Goal: Information Seeking & Learning: Find specific fact

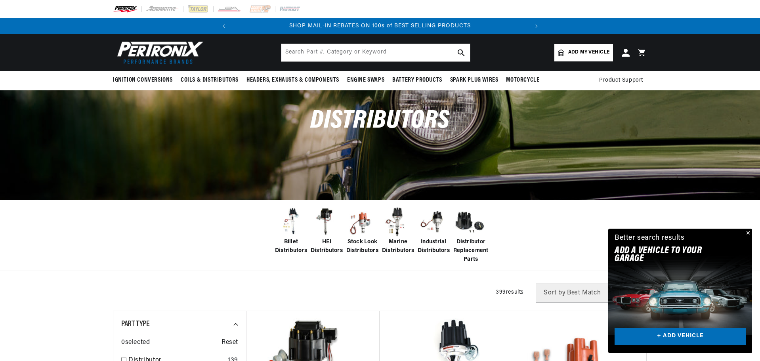
click at [288, 248] on span "Billet Distributors" at bounding box center [291, 247] width 32 height 18
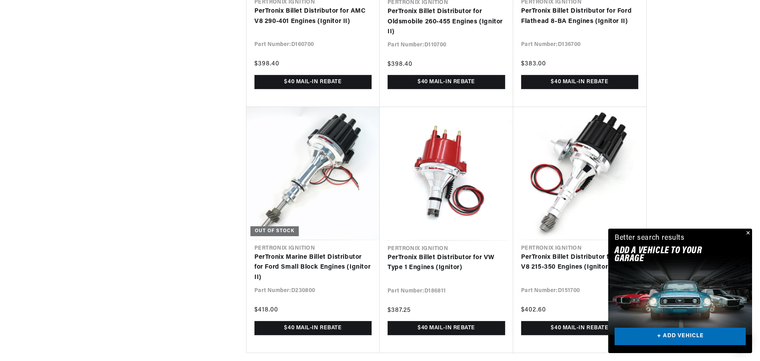
scroll to position [0, 67]
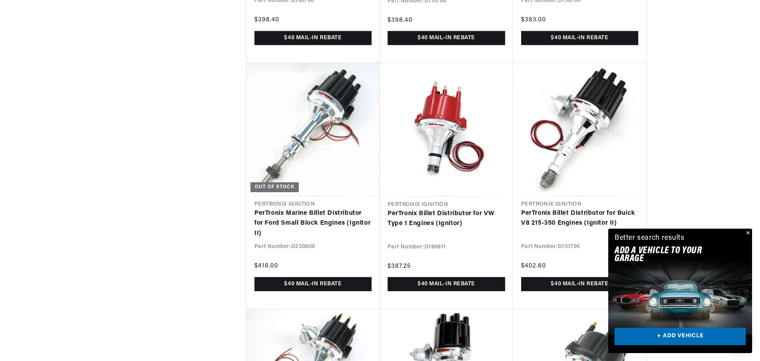
scroll to position [1969, 0]
click at [747, 233] on button "Close" at bounding box center [747, 233] width 10 height 10
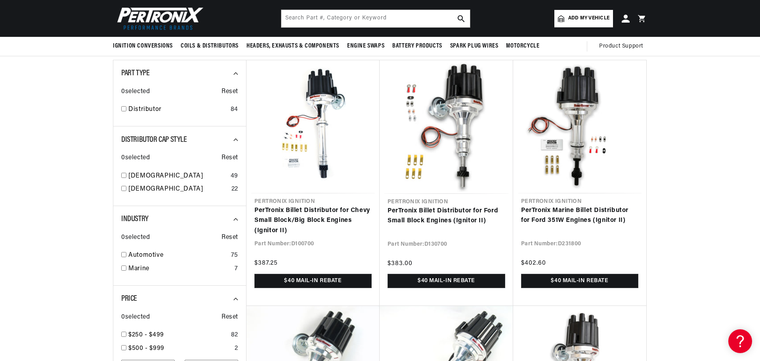
scroll to position [0, 0]
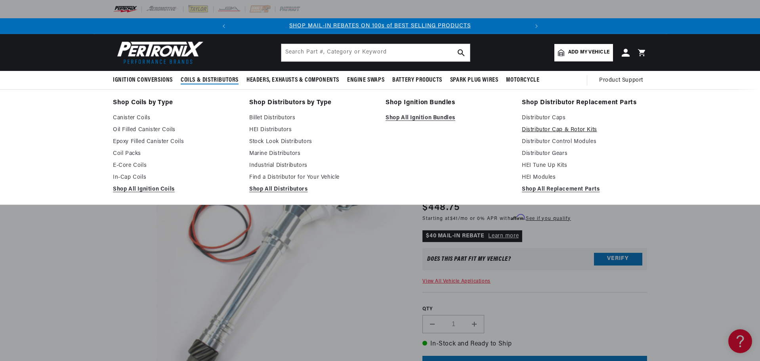
click at [546, 127] on link "Distributor Cap & Rotor Kits" at bounding box center [584, 130] width 125 height 10
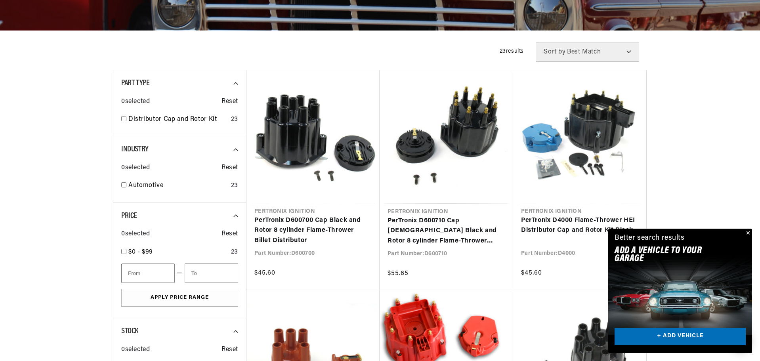
click at [745, 233] on button "Close" at bounding box center [747, 233] width 10 height 10
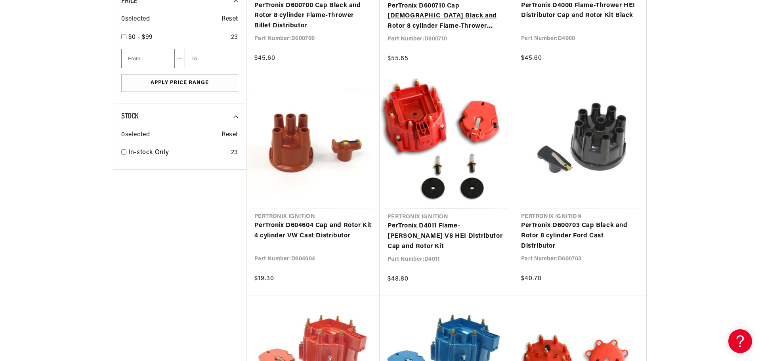
scroll to position [385, 0]
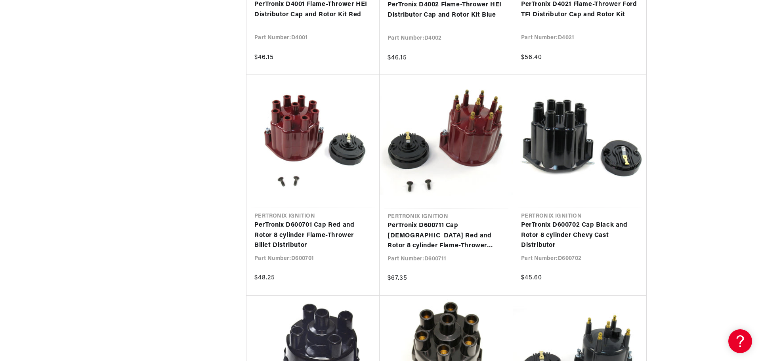
scroll to position [0, 296]
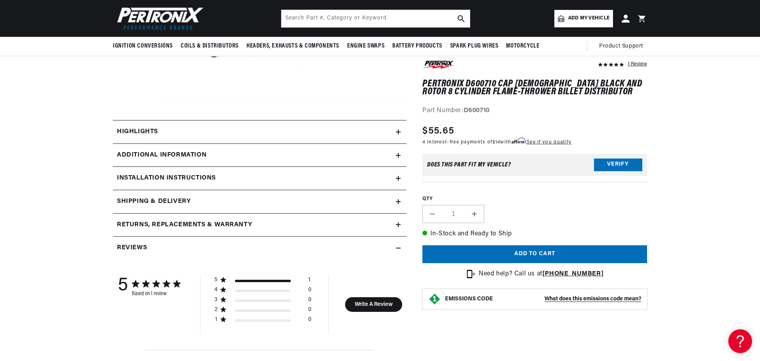
click at [227, 158] on div "Additional Information" at bounding box center [254, 155] width 283 height 10
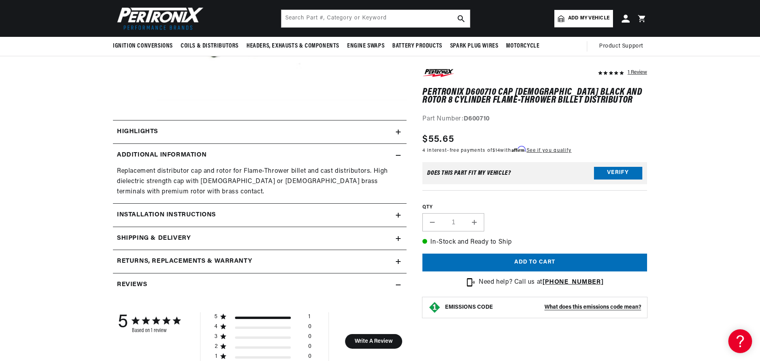
click at [227, 158] on div "Additional Information" at bounding box center [254, 155] width 283 height 10
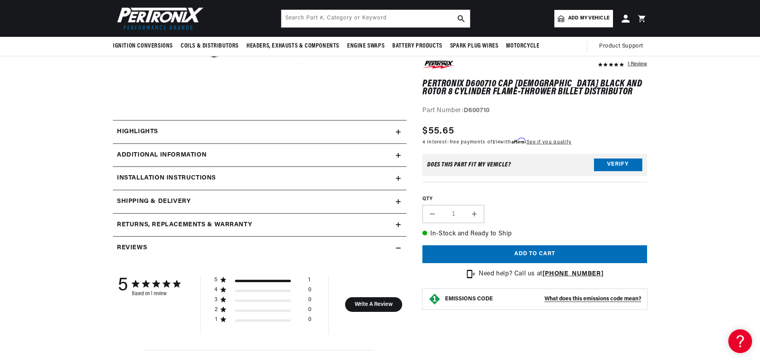
click at [233, 181] on div "Installation instructions" at bounding box center [254, 178] width 283 height 10
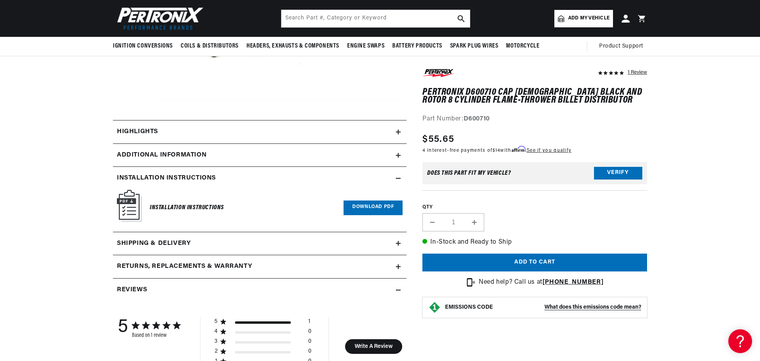
click at [233, 181] on div "Installation instructions" at bounding box center [254, 178] width 283 height 10
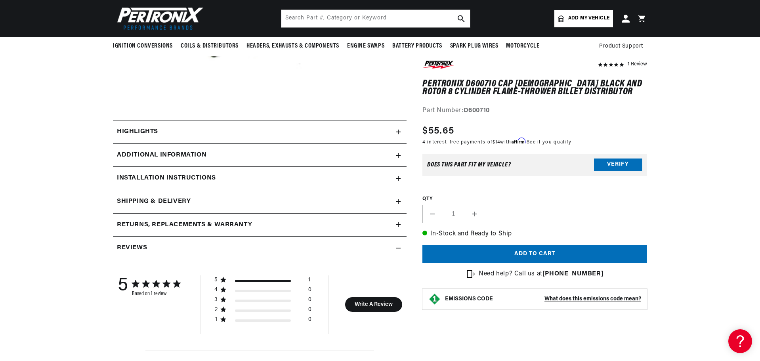
click at [267, 131] on div "Highlights" at bounding box center [254, 132] width 283 height 10
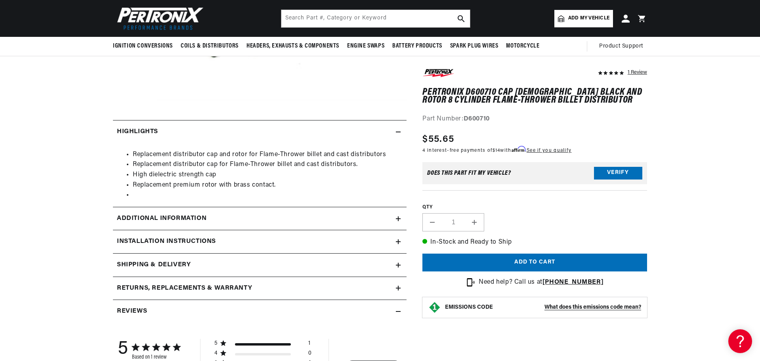
scroll to position [0, 296]
click at [267, 131] on div "Highlights" at bounding box center [254, 132] width 283 height 10
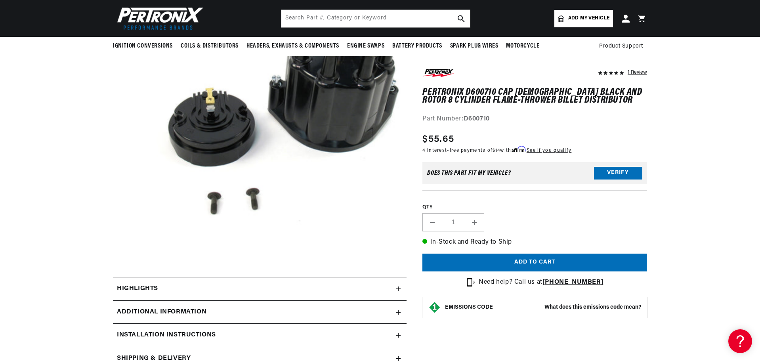
scroll to position [108, 0]
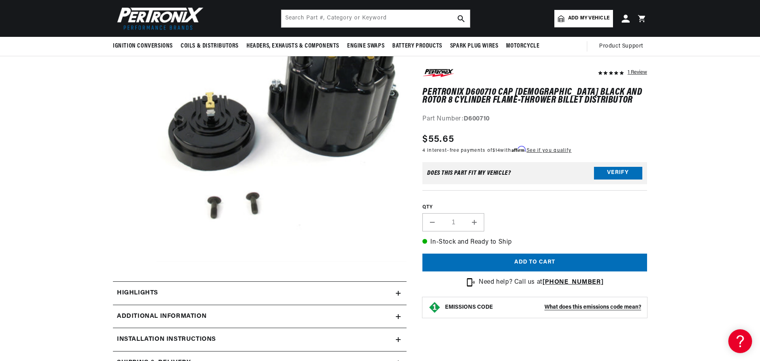
click at [480, 115] on div "Part Number: D600710" at bounding box center [534, 119] width 225 height 10
